Goal: Understand site structure: Understand site structure

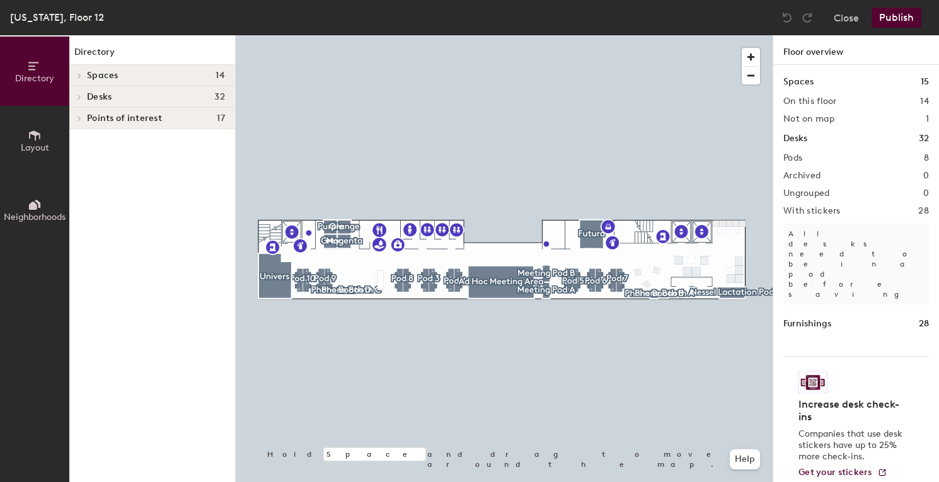
click at [187, 95] on h4 "Desks 32" at bounding box center [156, 97] width 138 height 10
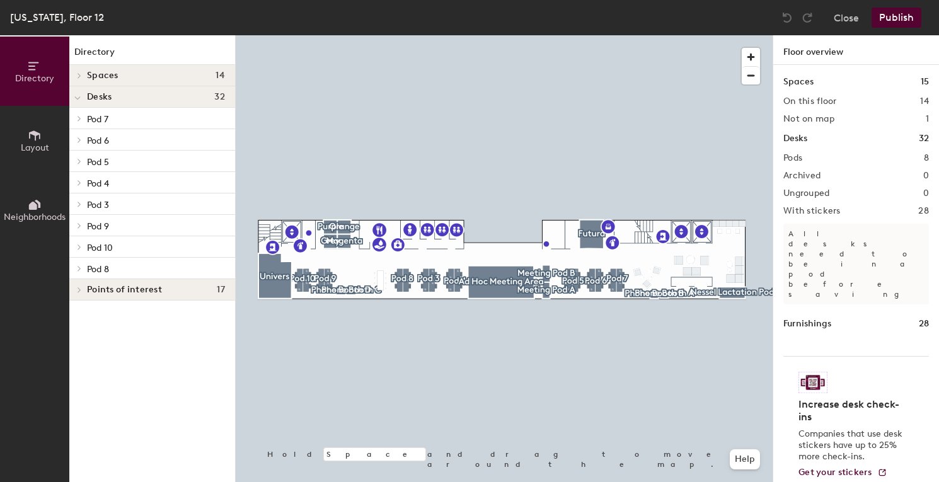
click at [187, 95] on h4 "Desks 32" at bounding box center [156, 97] width 138 height 10
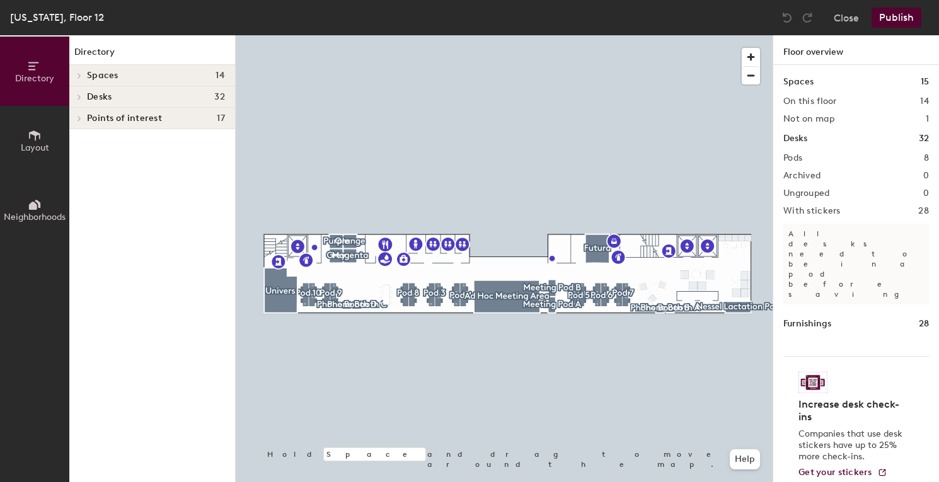
click at [815, 134] on div "Desks 32" at bounding box center [856, 139] width 146 height 14
click at [799, 136] on h1 "Desks" at bounding box center [795, 139] width 24 height 14
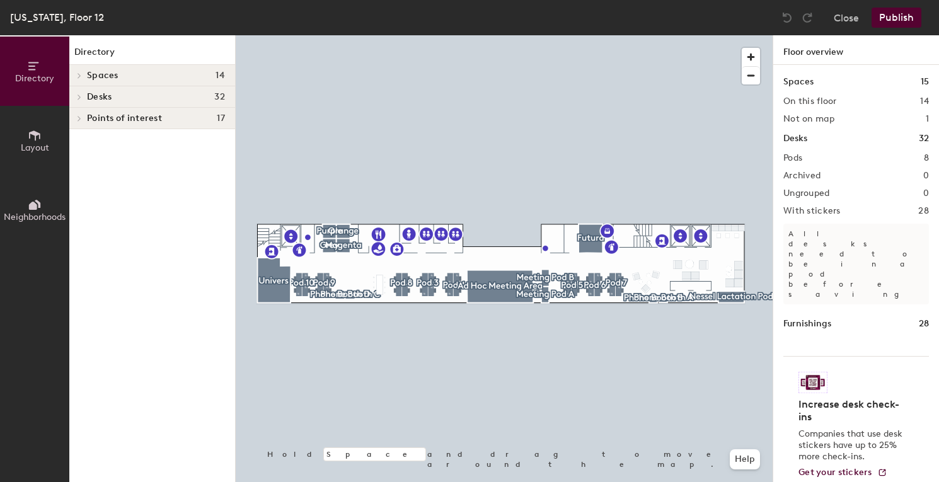
click at [186, 103] on div "Desks 32" at bounding box center [152, 96] width 166 height 21
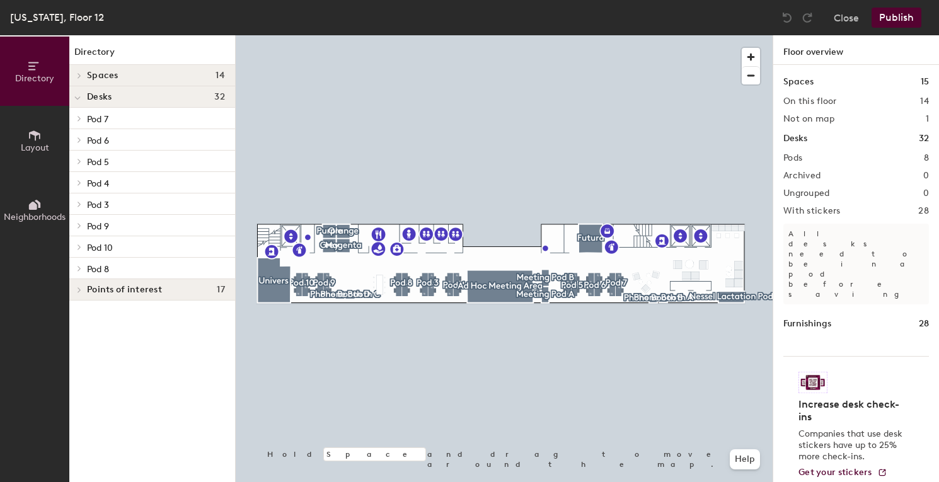
click at [169, 120] on p "Pod 7" at bounding box center [156, 118] width 138 height 16
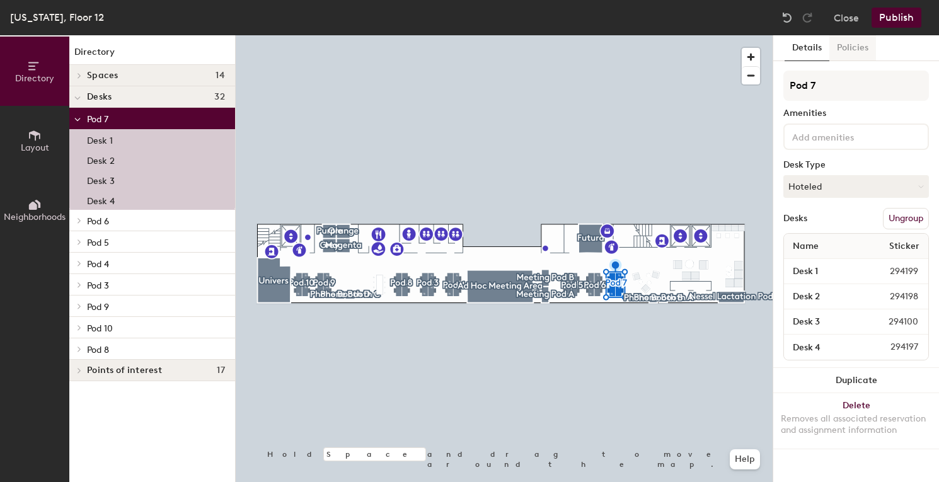
click at [850, 50] on button "Policies" at bounding box center [852, 48] width 47 height 26
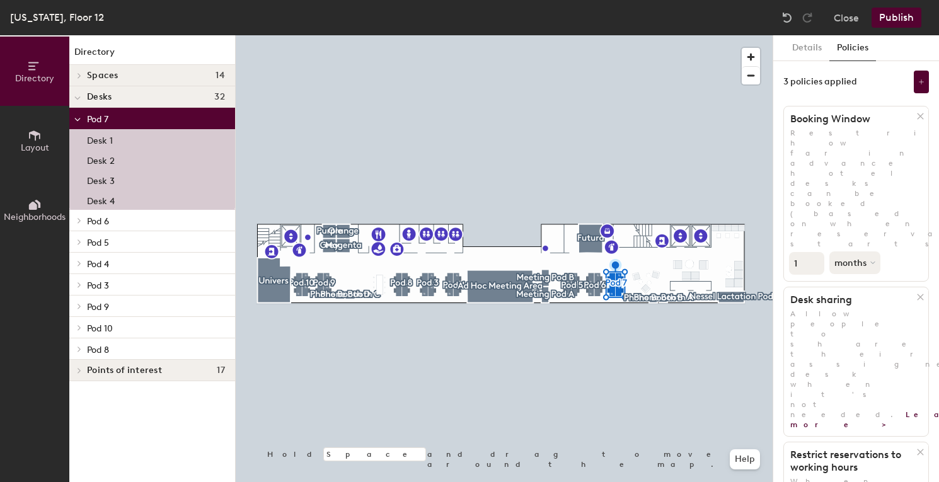
click at [140, 218] on p "Pod 6" at bounding box center [156, 220] width 138 height 16
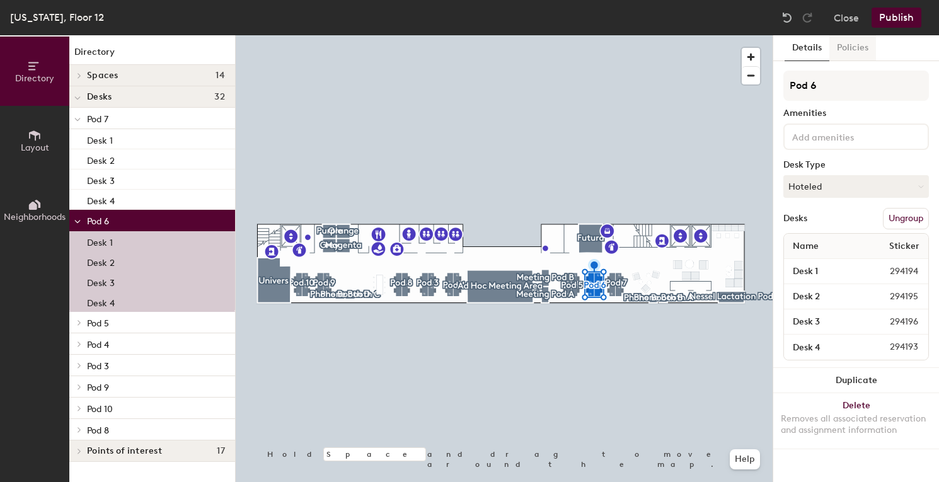
click at [857, 51] on button "Policies" at bounding box center [852, 48] width 47 height 26
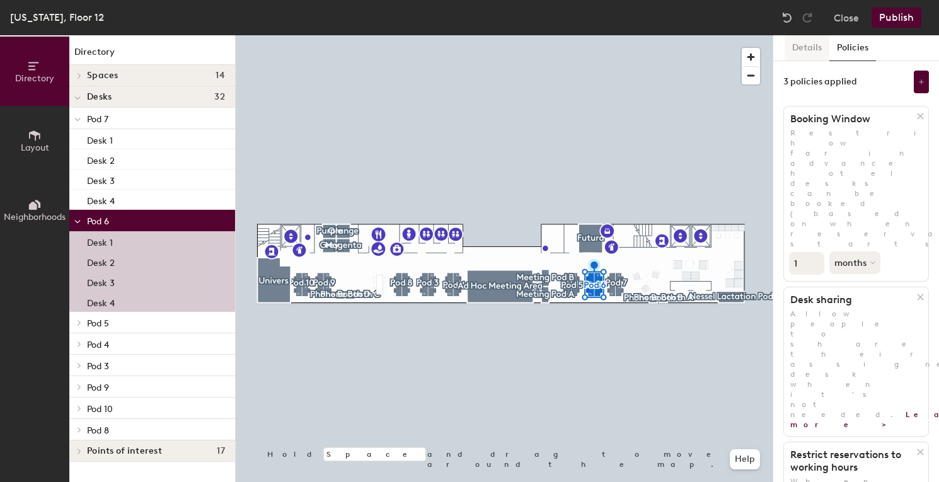
click at [809, 53] on button "Details" at bounding box center [807, 48] width 45 height 26
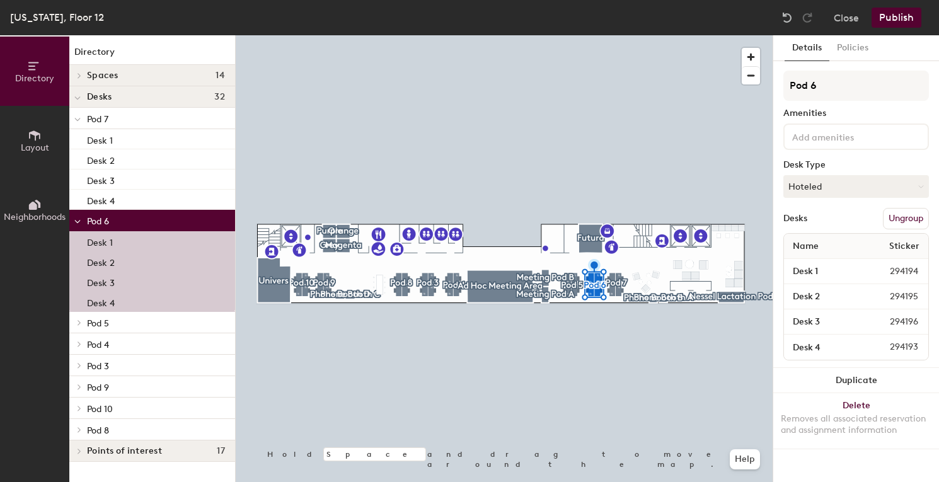
click at [144, 413] on p "Pod 10" at bounding box center [156, 408] width 138 height 16
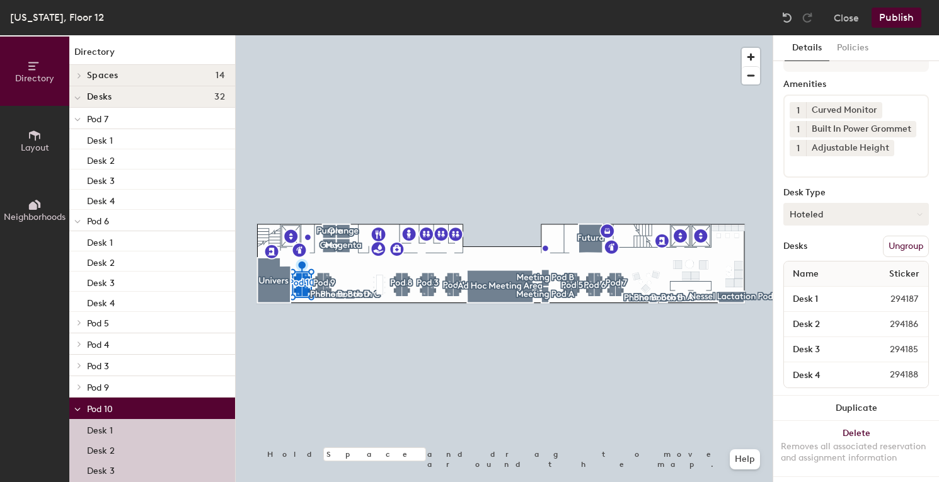
scroll to position [33, 0]
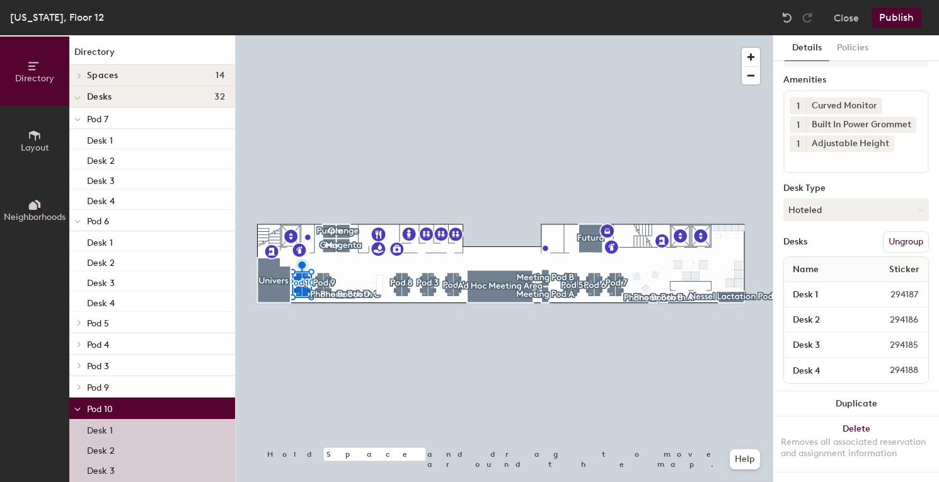
click at [857, 33] on div "[US_STATE], Floor 12 Close Publish" at bounding box center [469, 17] width 939 height 35
click at [857, 42] on button "Policies" at bounding box center [852, 48] width 47 height 26
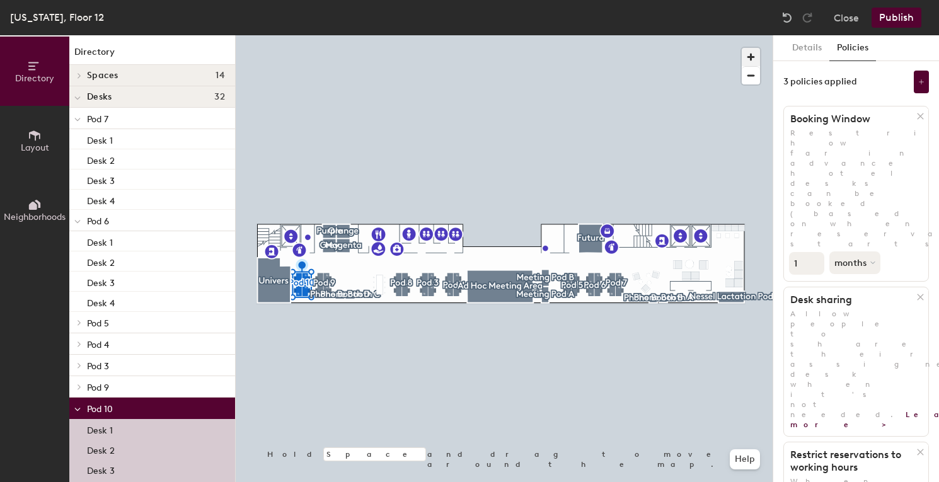
click at [756, 50] on span "button" at bounding box center [751, 57] width 18 height 18
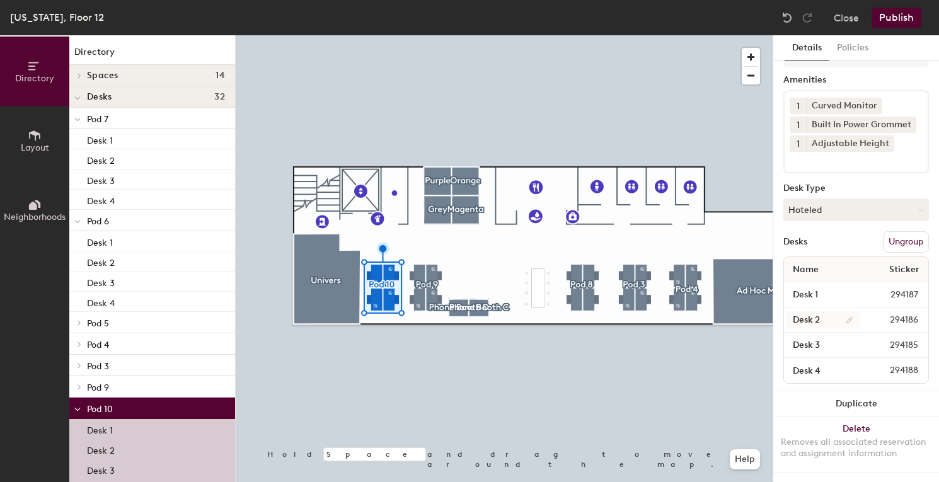
scroll to position [32, 0]
click at [887, 293] on span "294187" at bounding box center [893, 296] width 66 height 14
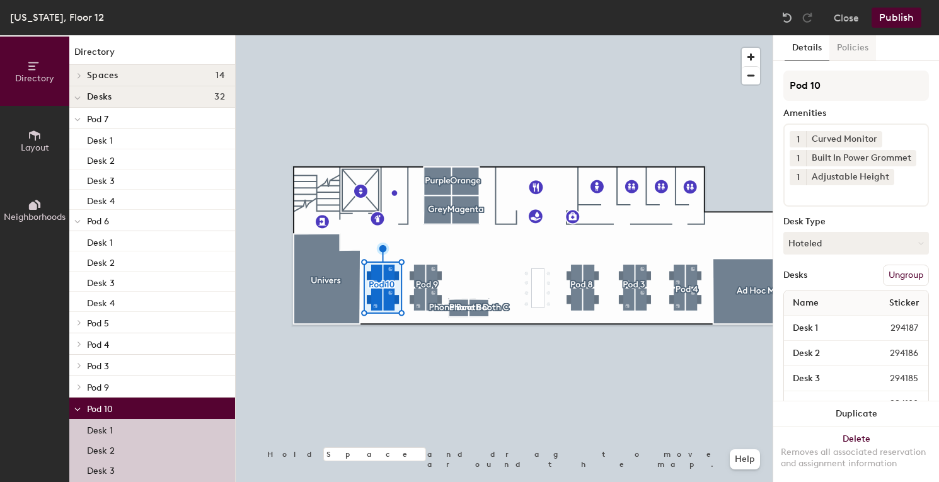
click at [862, 45] on button "Policies" at bounding box center [852, 48] width 47 height 26
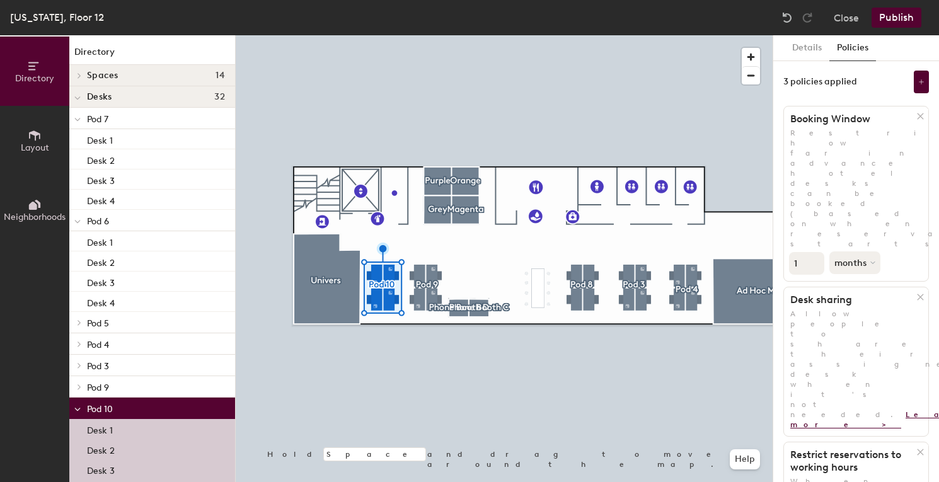
click at [804, 410] on link "Learn more >" at bounding box center [891, 419] width 203 height 19
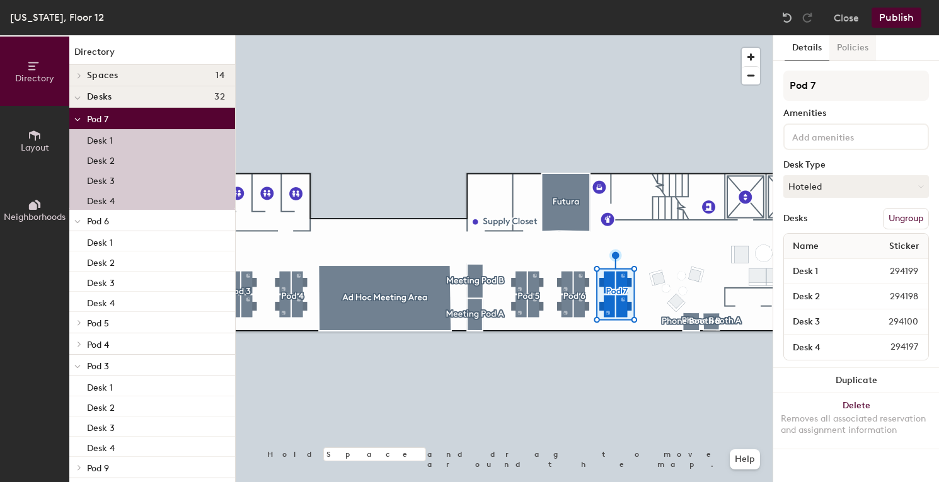
click at [846, 52] on button "Policies" at bounding box center [852, 48] width 47 height 26
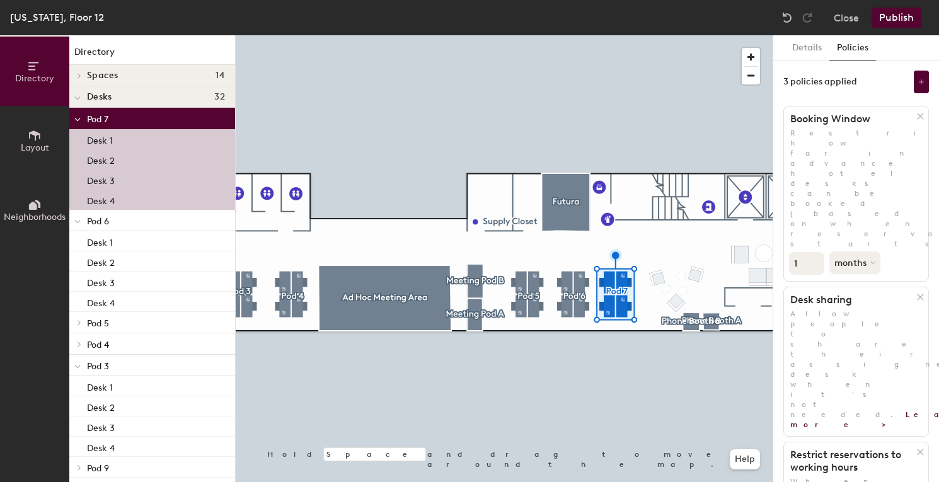
click at [667, 35] on div at bounding box center [504, 35] width 537 height 0
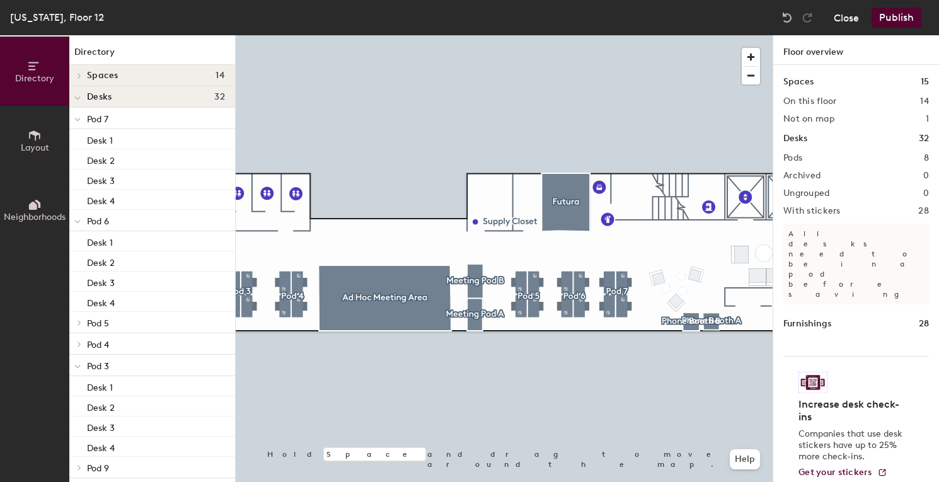
click at [852, 25] on button "Close" at bounding box center [846, 18] width 25 height 20
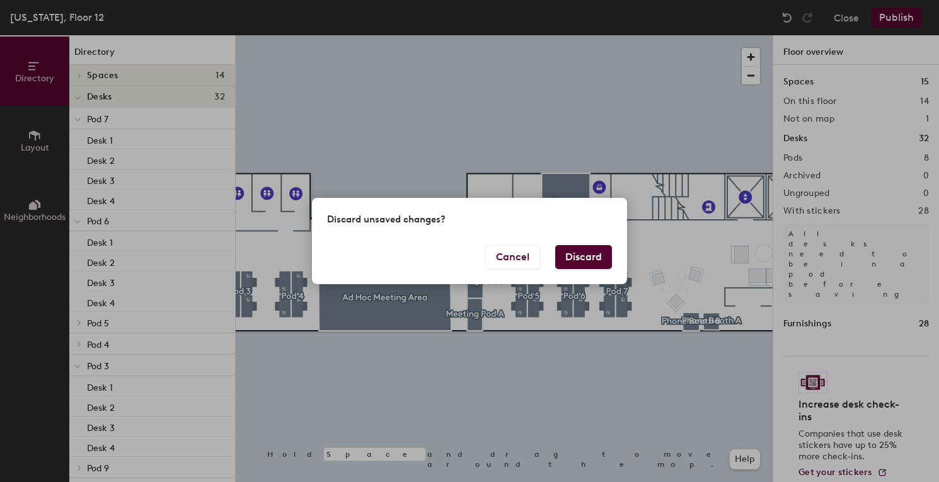
click at [592, 250] on button "Discard" at bounding box center [583, 257] width 57 height 24
